Goal: Task Accomplishment & Management: Complete application form

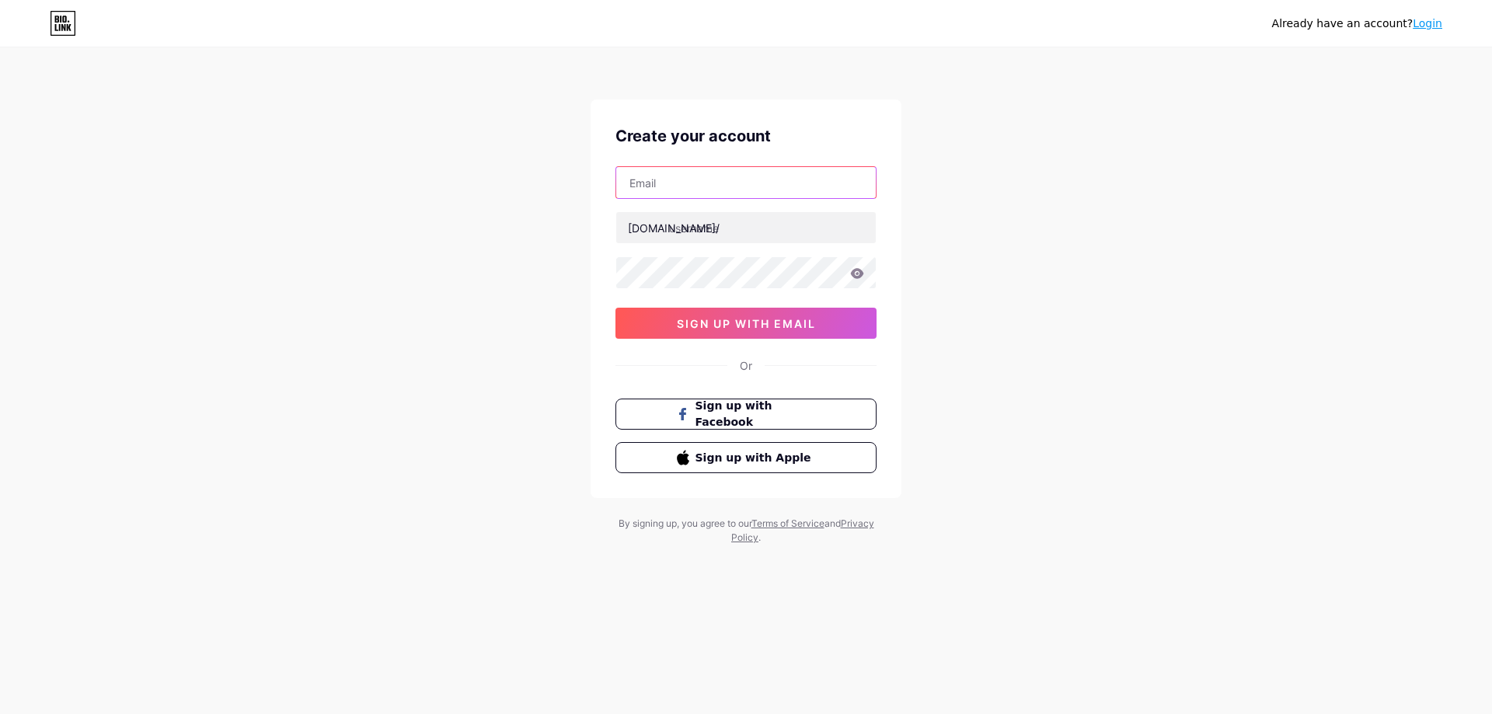
click at [697, 196] on input "text" at bounding box center [746, 182] width 260 height 31
type input "[EMAIL_ADDRESS][DOMAIN_NAME]"
click at [706, 225] on input "text" at bounding box center [746, 227] width 260 height 31
type input "ignitionclubs"
click at [853, 273] on icon at bounding box center [857, 273] width 13 height 10
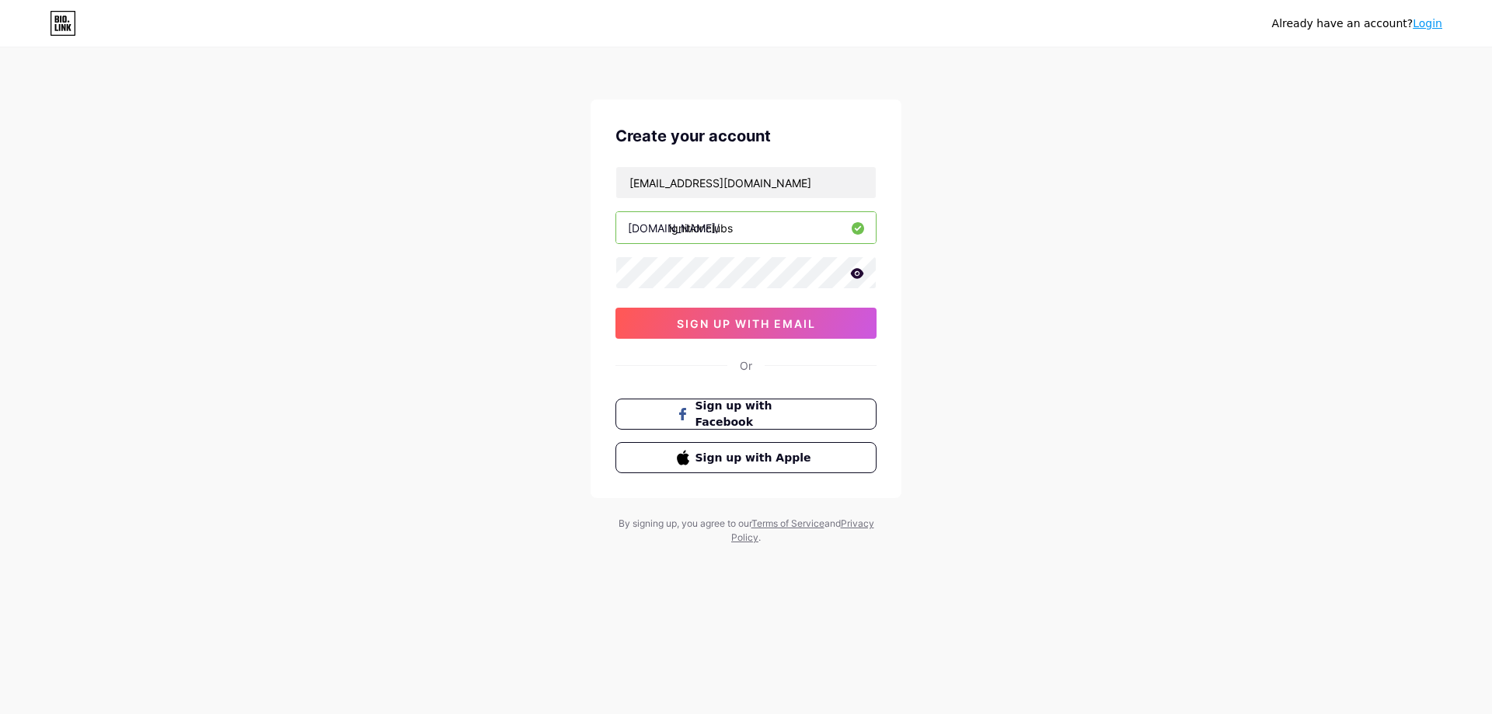
click at [860, 270] on icon at bounding box center [857, 273] width 13 height 10
click at [731, 318] on span "sign up with email" at bounding box center [746, 323] width 139 height 13
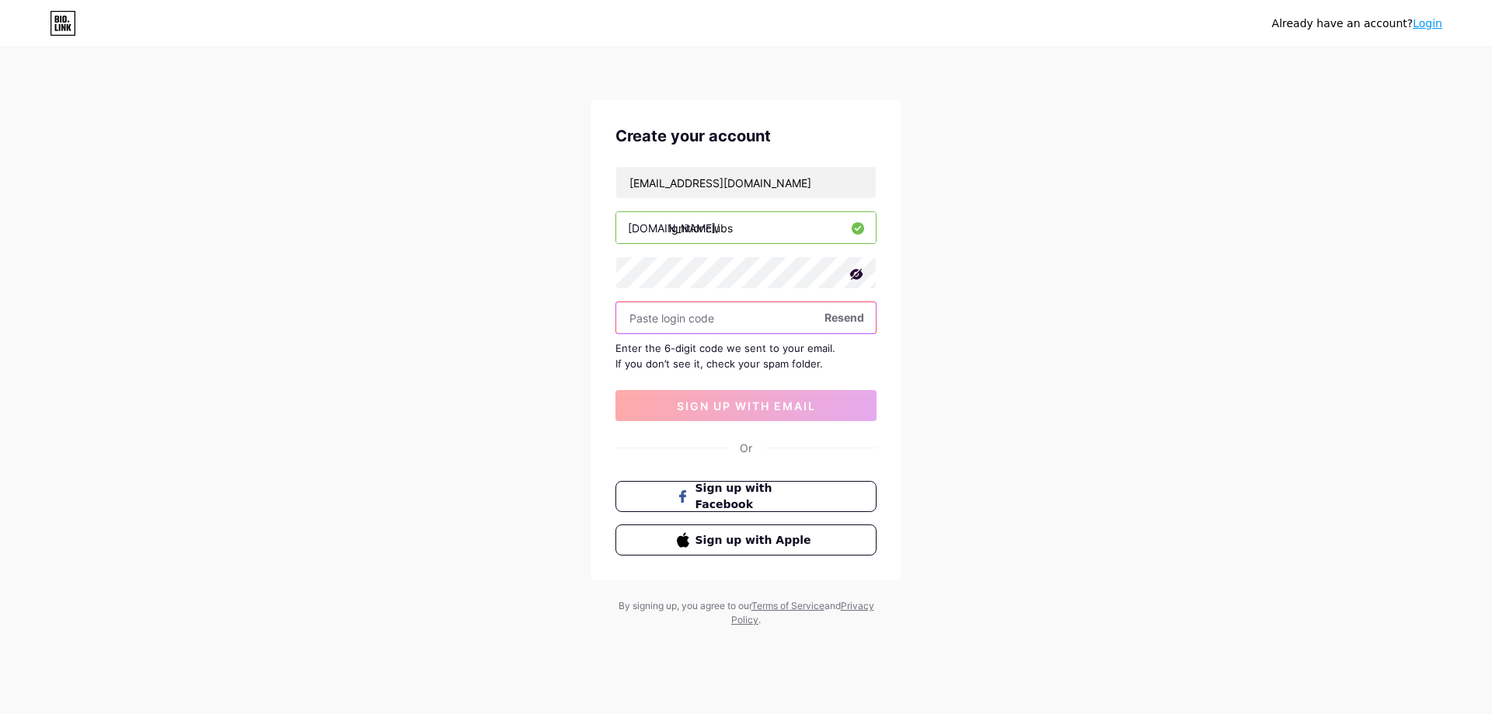
paste input "179789"
type input "179789"
click at [758, 406] on span "sign up with email" at bounding box center [746, 405] width 139 height 13
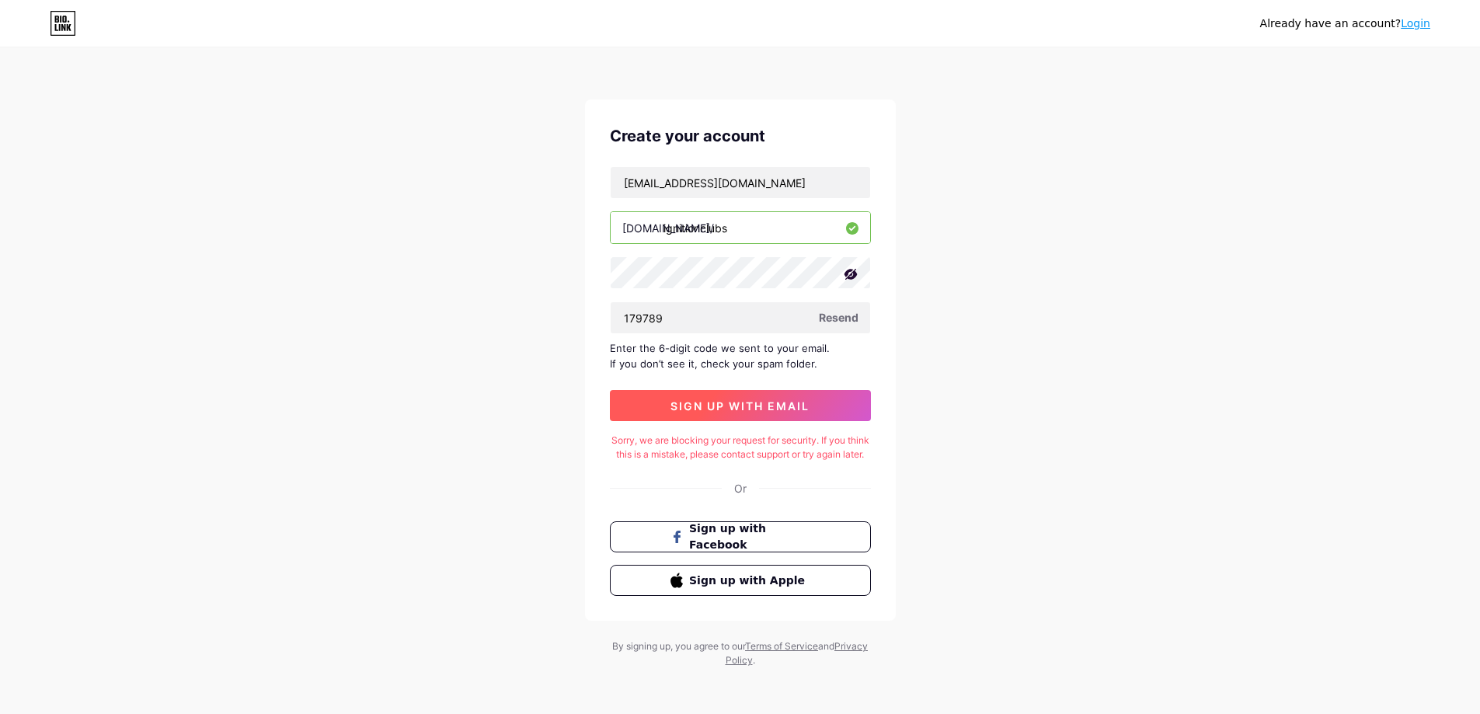
click at [734, 406] on span "sign up with email" at bounding box center [740, 405] width 139 height 13
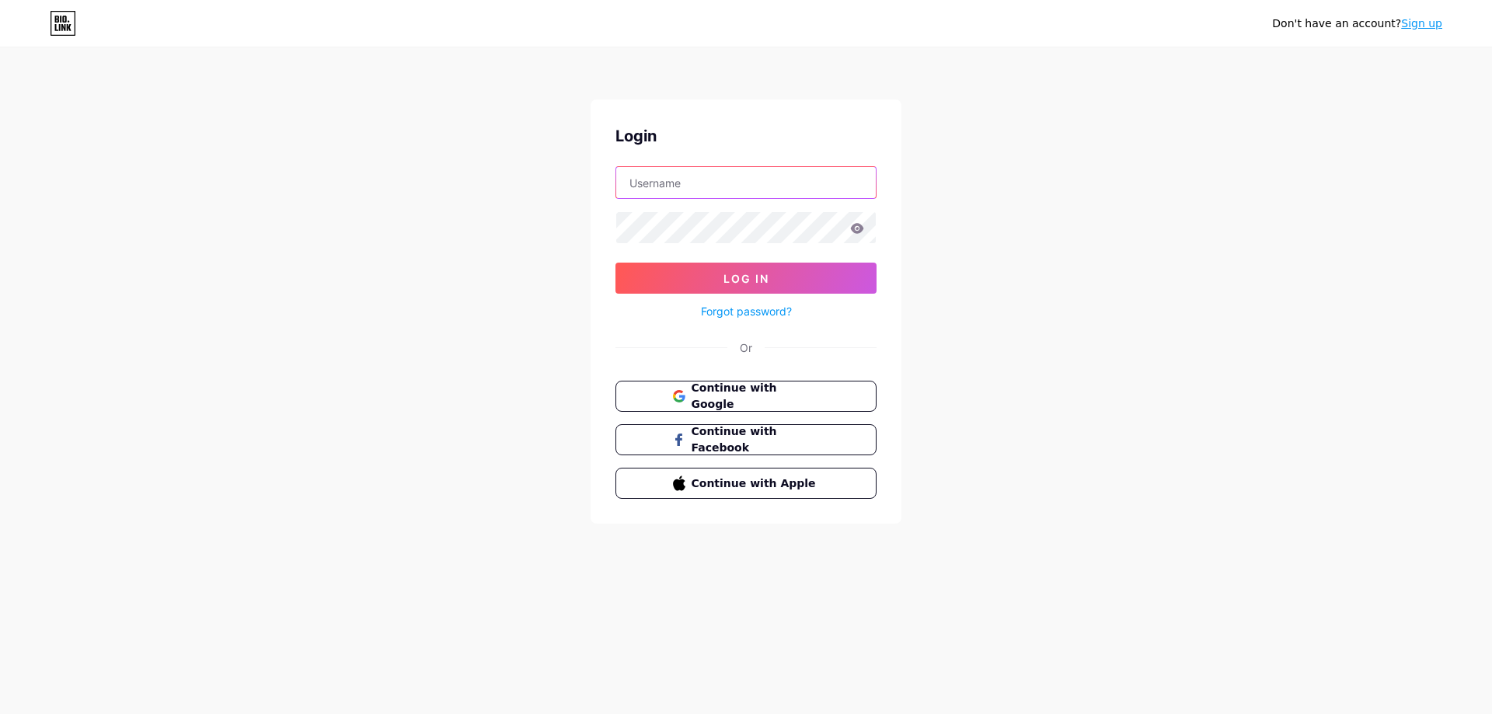
click at [717, 187] on input "text" at bounding box center [746, 182] width 260 height 31
type input "[EMAIL_ADDRESS][DOMAIN_NAME]"
click at [813, 272] on button "Log In" at bounding box center [745, 278] width 261 height 31
